Goal: Transaction & Acquisition: Download file/media

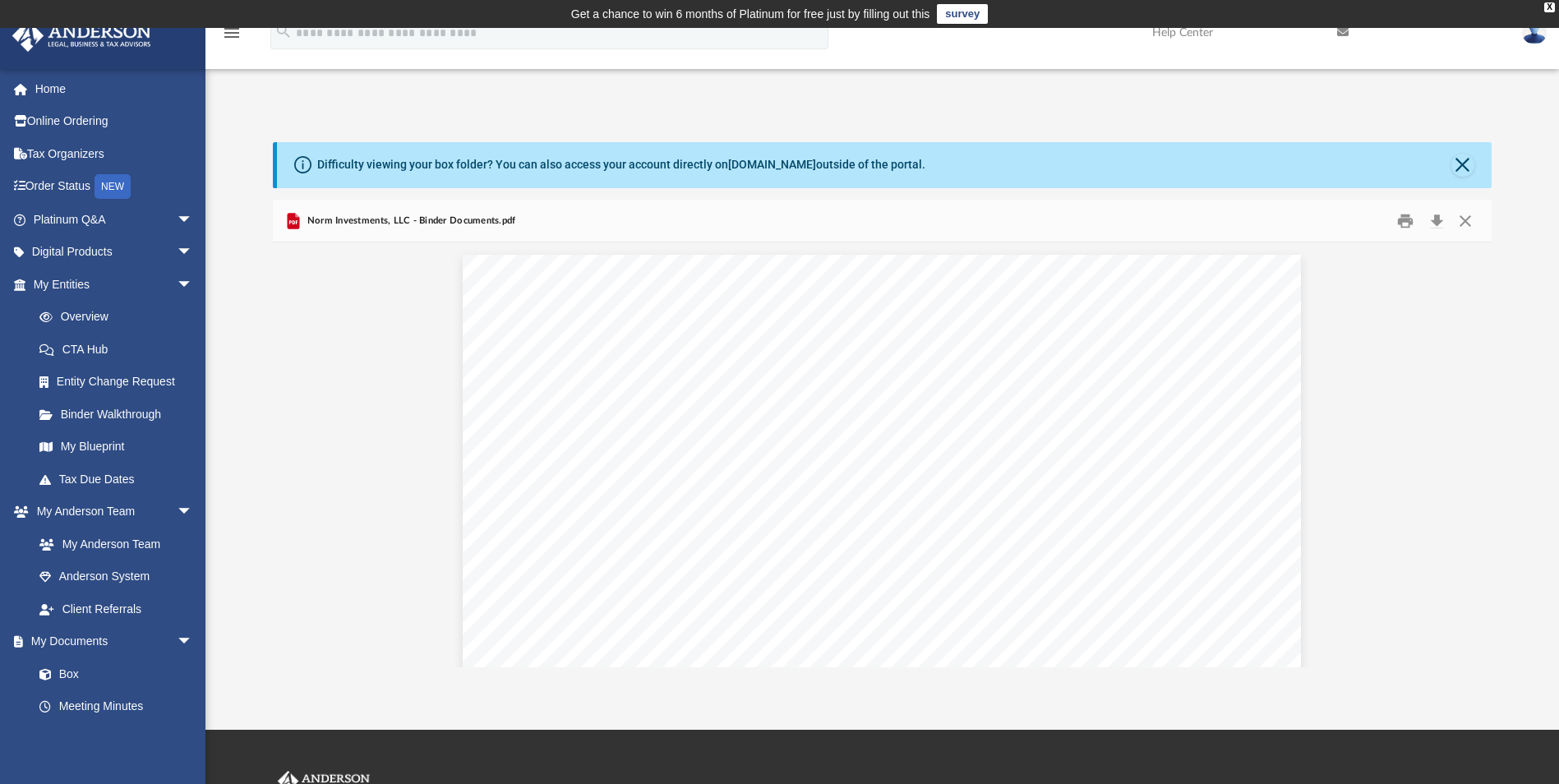
scroll to position [0, 184]
click at [68, 670] on link "Box" at bounding box center [121, 673] width 195 height 33
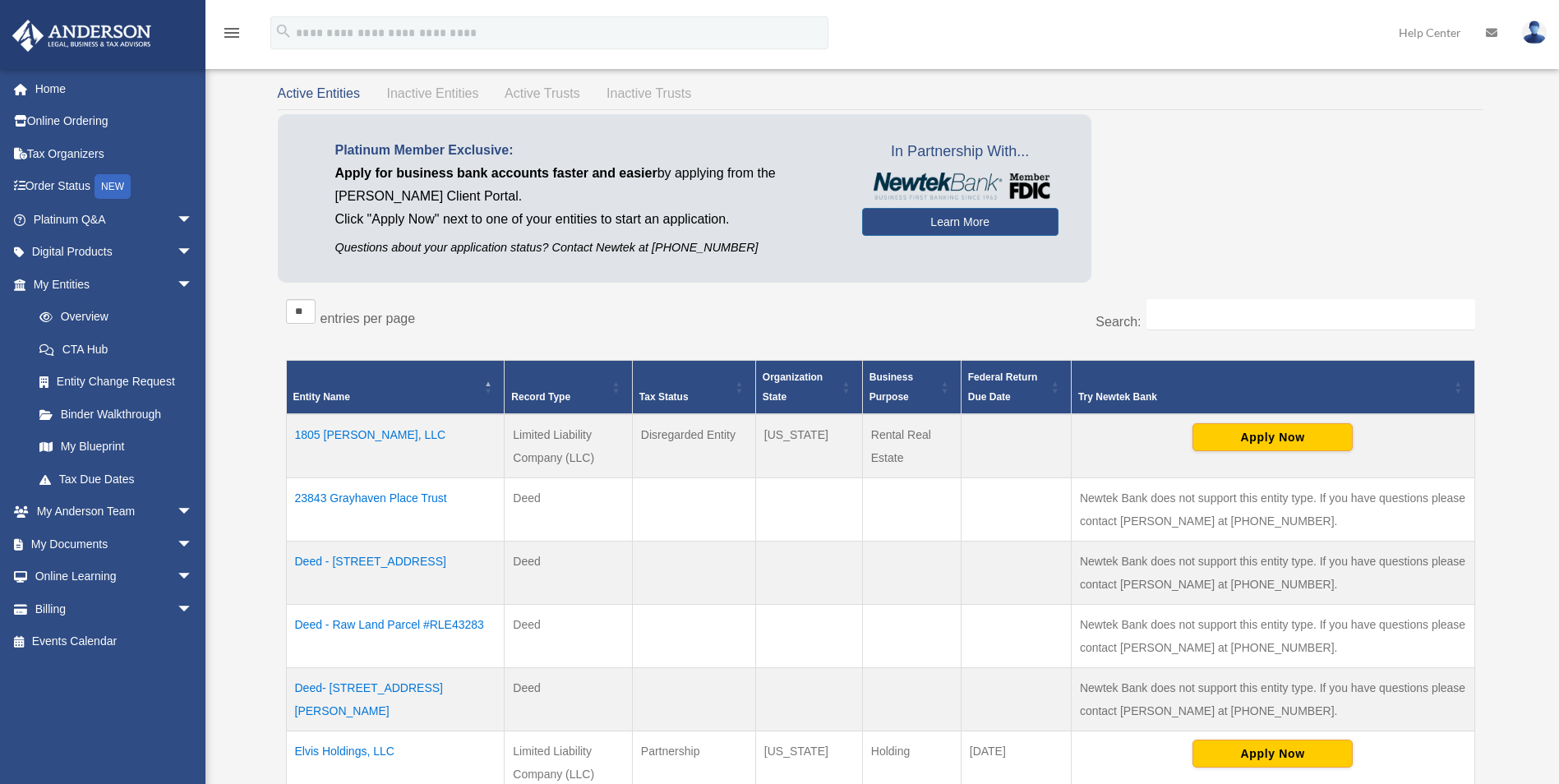
scroll to position [82, 0]
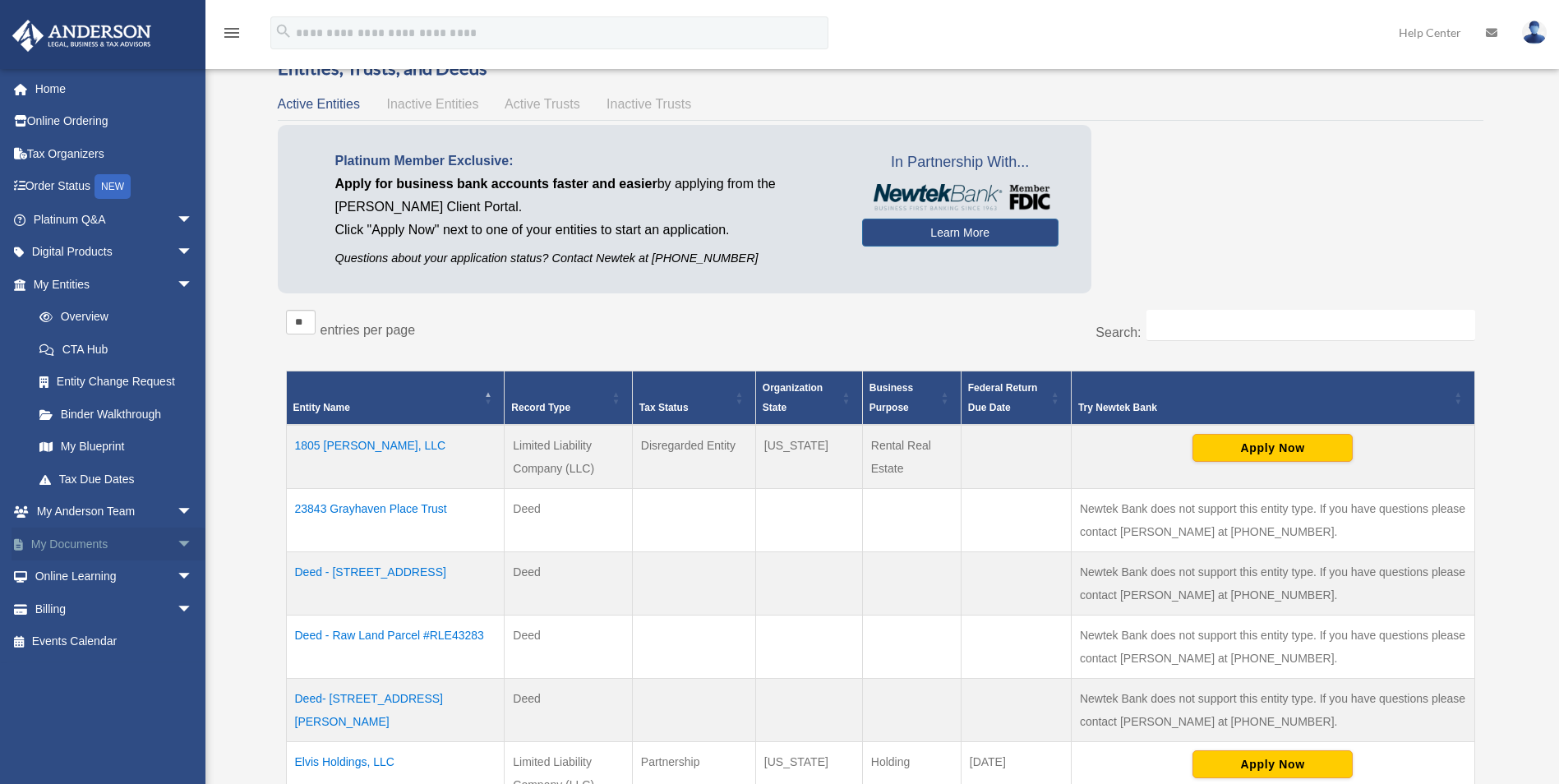
click at [176, 544] on span "arrow_drop_down" at bounding box center [193, 544] width 33 height 34
click at [71, 574] on link "Box" at bounding box center [121, 577] width 195 height 33
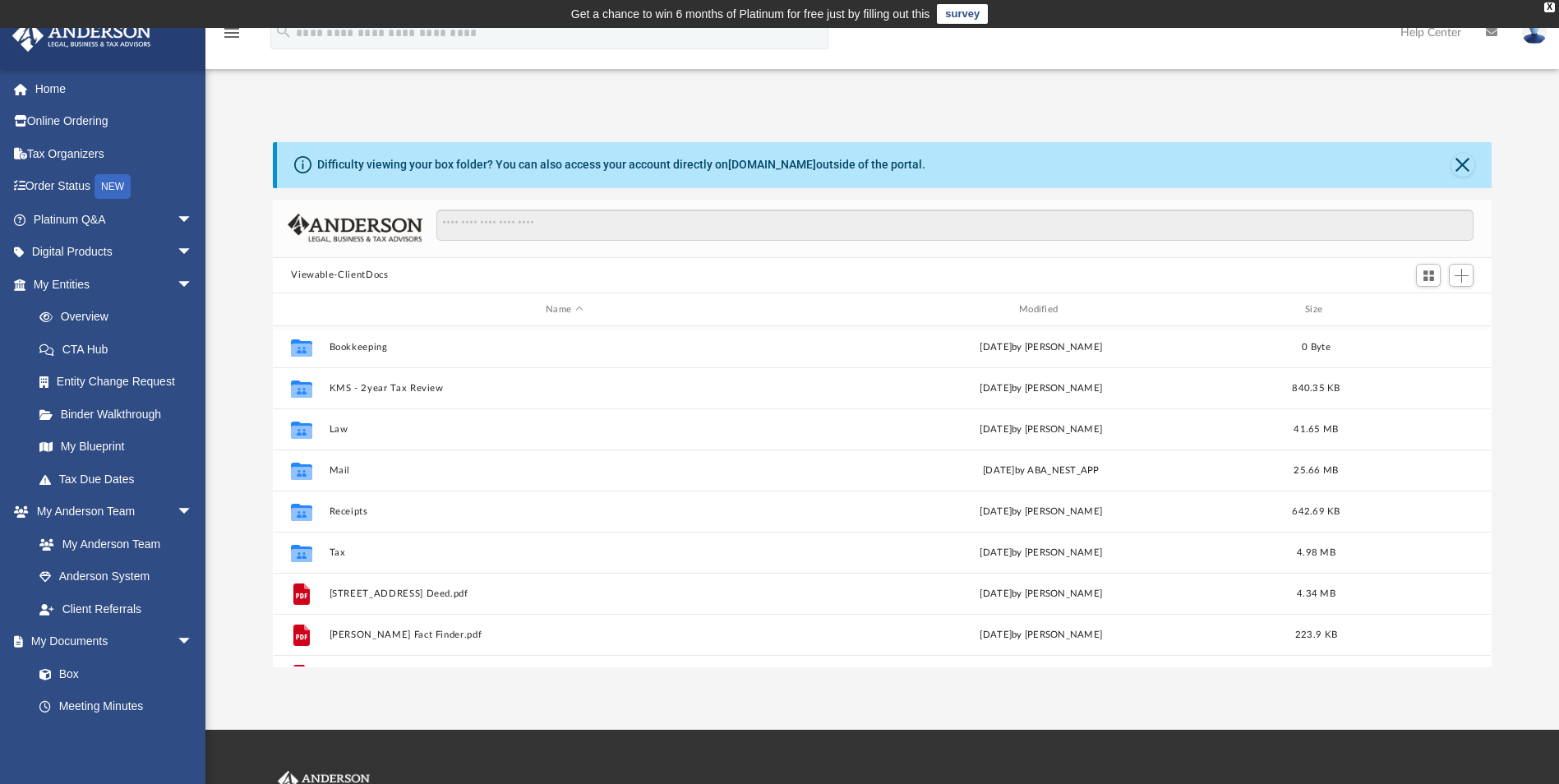
scroll to position [362, 1206]
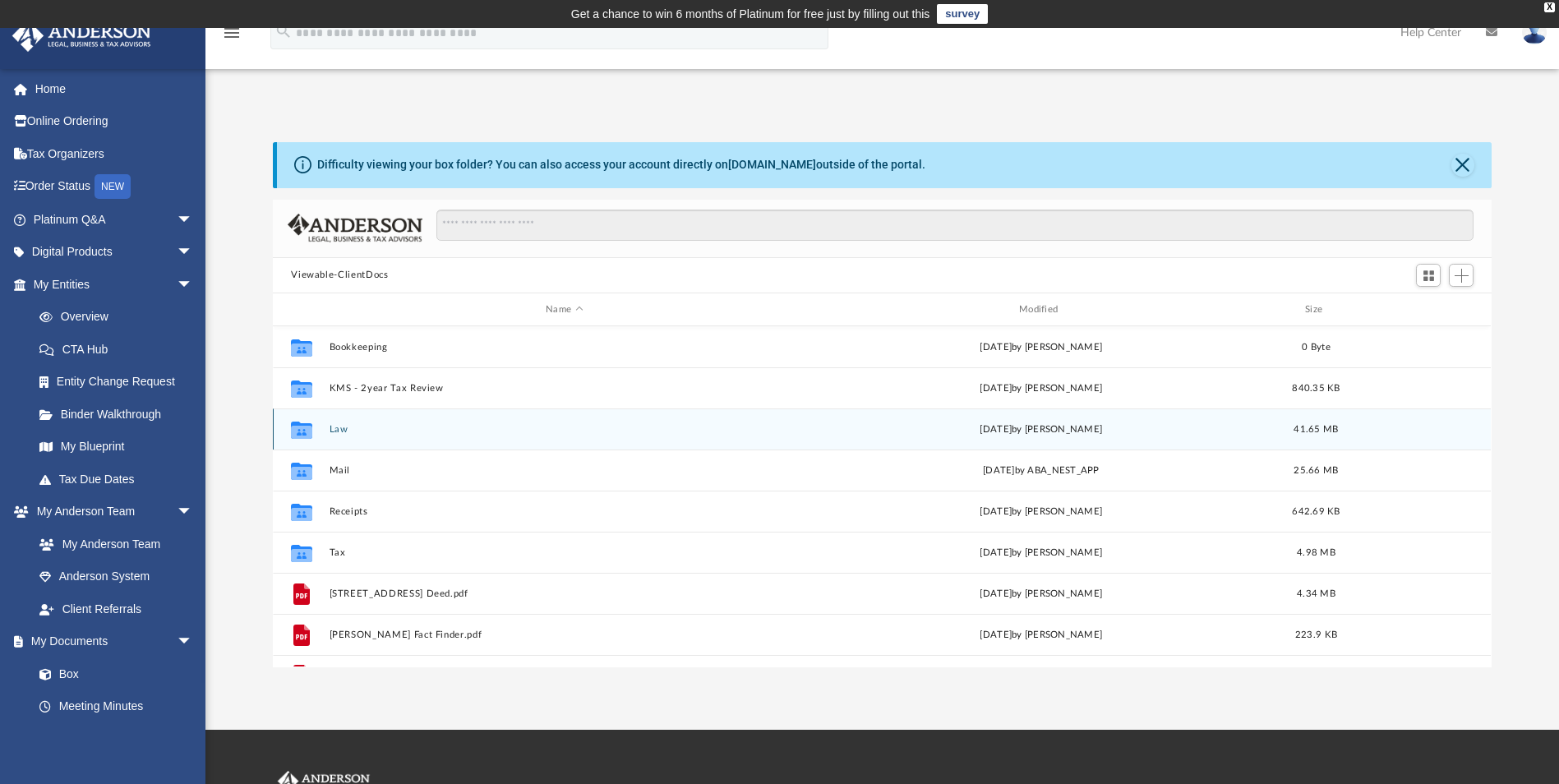
click at [341, 432] on button "Law" at bounding box center [564, 429] width 470 height 11
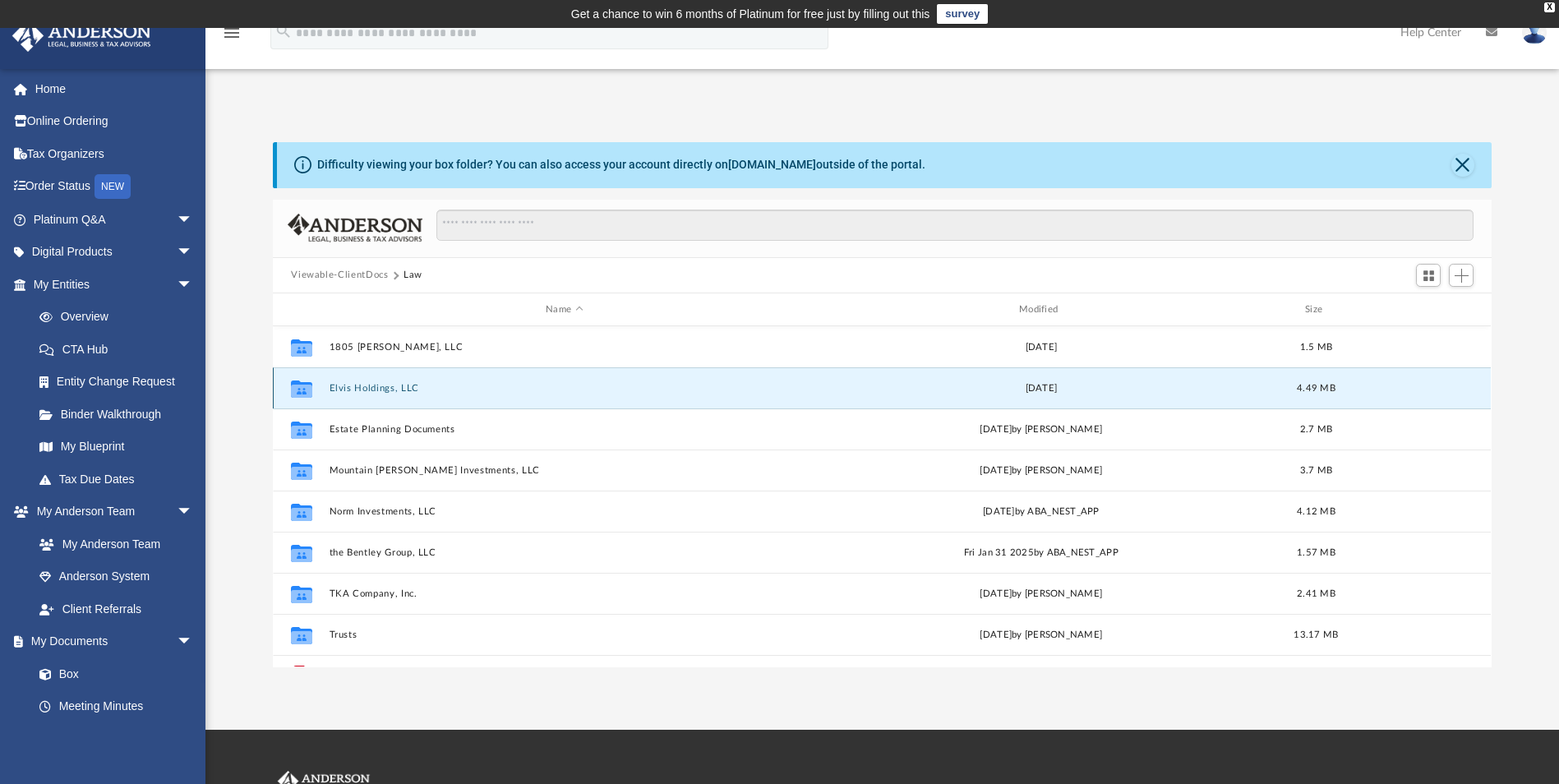
click at [360, 391] on button "Elvis Holdings, LLC" at bounding box center [564, 387] width 470 height 11
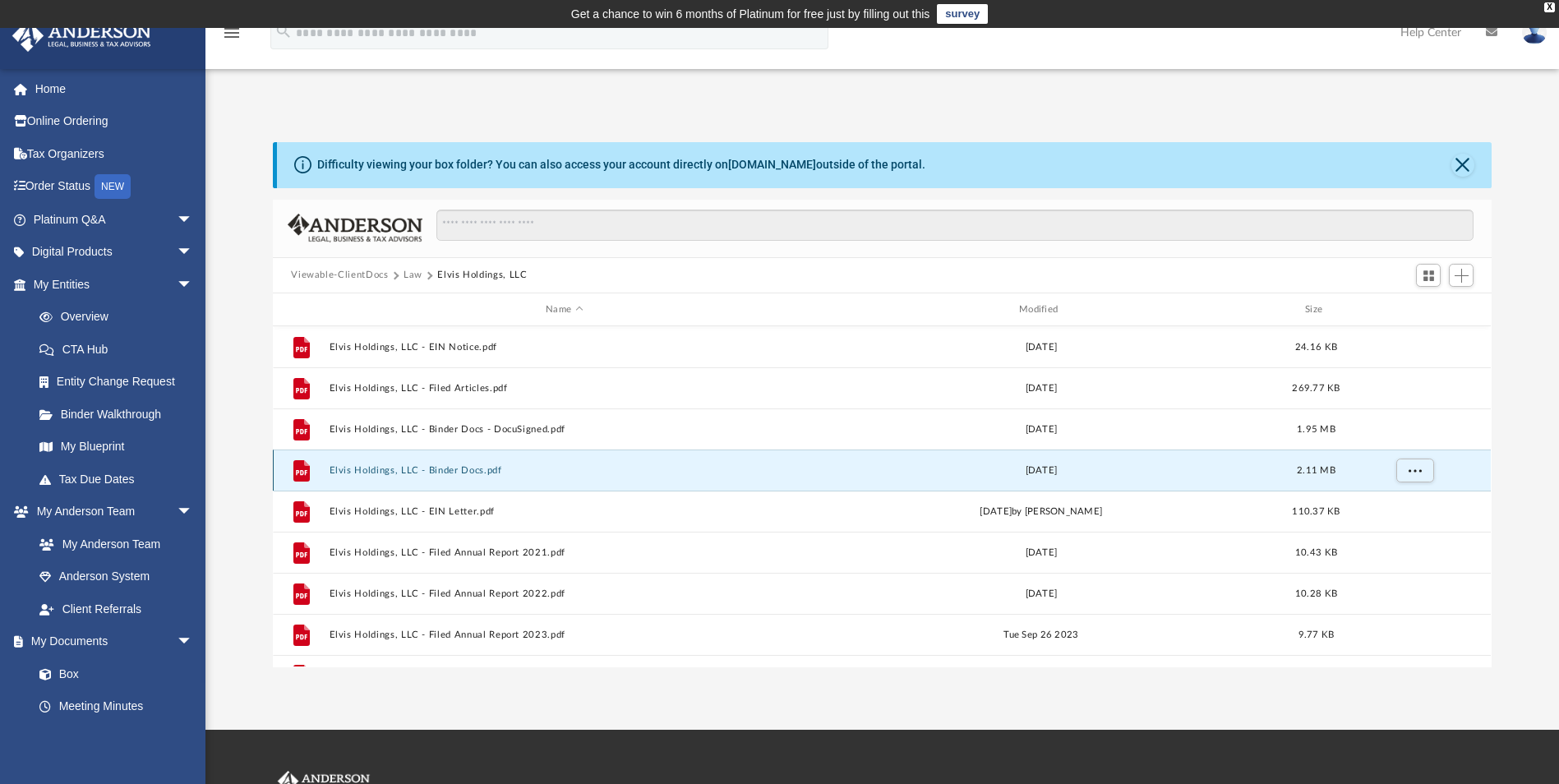
click at [438, 471] on button "Elvis Holdings, LLC - Binder Docs.pdf" at bounding box center [564, 470] width 470 height 11
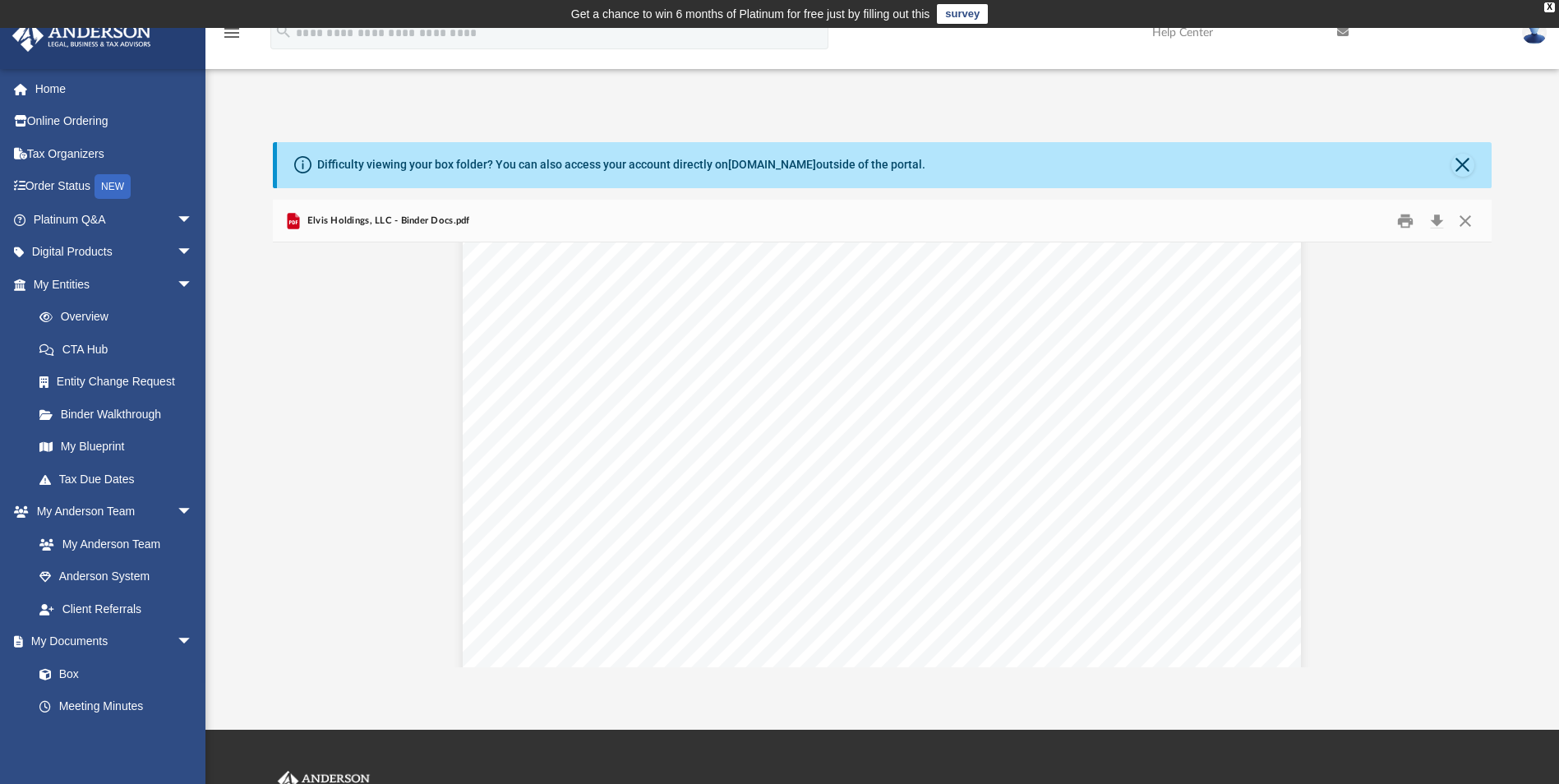
scroll to position [0, 0]
click at [1433, 222] on button "Download" at bounding box center [1437, 220] width 30 height 26
